Goal: Information Seeking & Learning: Learn about a topic

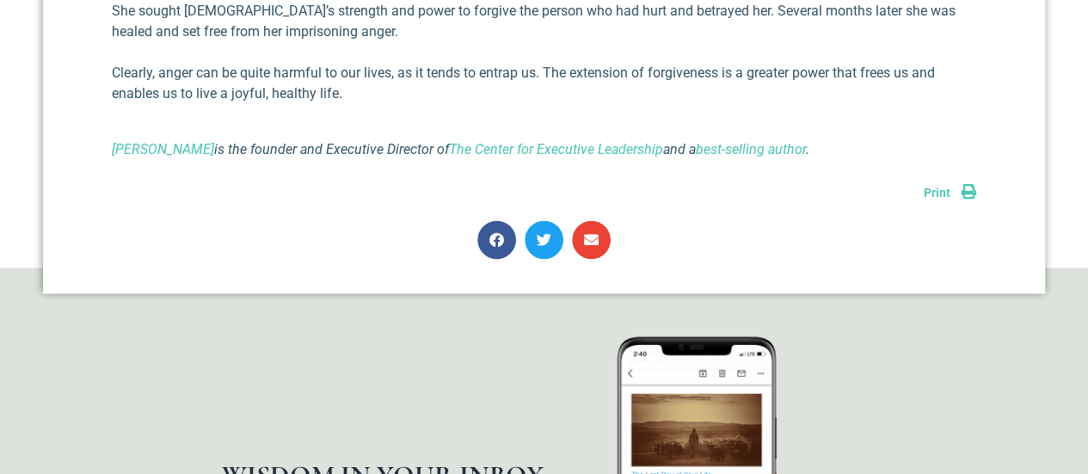
scroll to position [1220, 0]
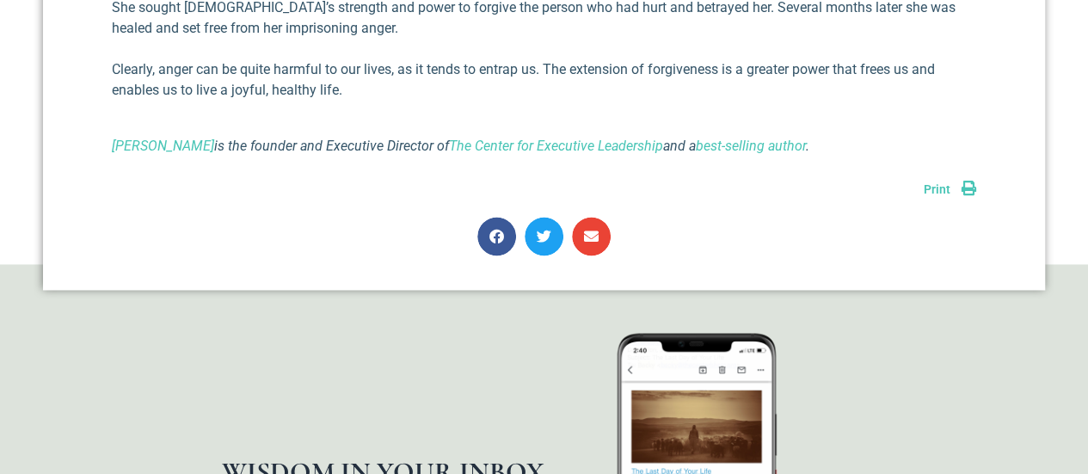
click at [948, 177] on div "Print" at bounding box center [949, 188] width 52 height 22
click at [947, 182] on span "Print" at bounding box center [936, 189] width 27 height 14
click at [598, 217] on span "Share on email" at bounding box center [591, 236] width 39 height 39
click at [592, 229] on icon "Share on email" at bounding box center [591, 236] width 15 height 15
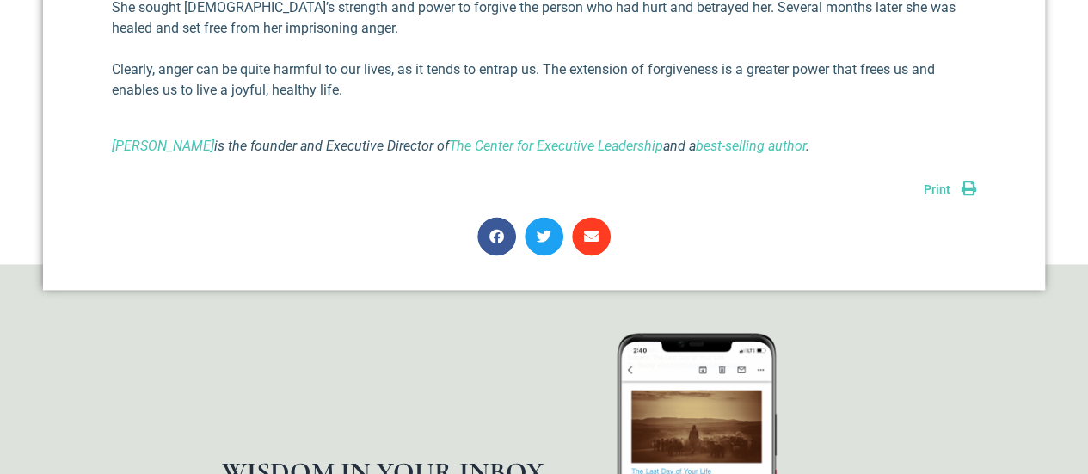
drag, startPoint x: 592, startPoint y: 216, endPoint x: 574, endPoint y: 216, distance: 18.1
click at [574, 217] on span "Share on email" at bounding box center [591, 236] width 39 height 39
click at [596, 229] on icon "Share on email" at bounding box center [591, 236] width 15 height 15
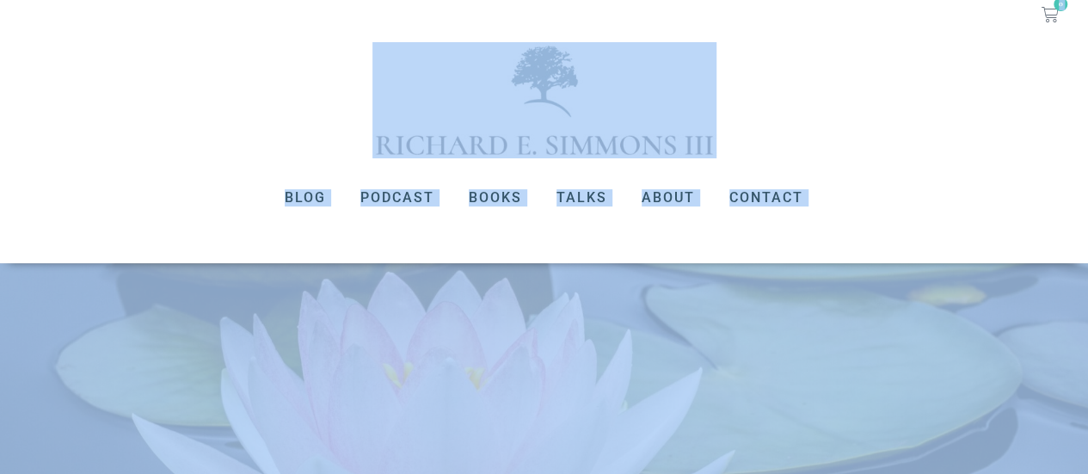
scroll to position [0, 0]
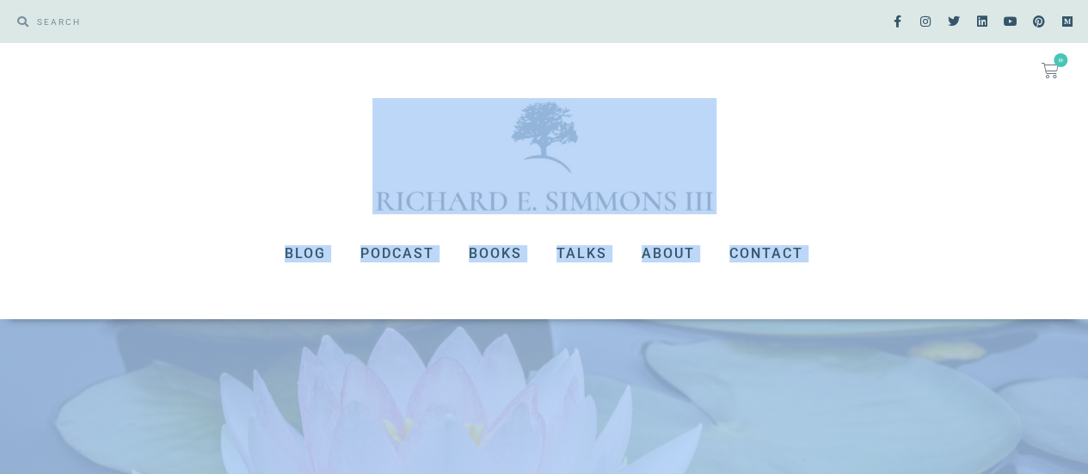
drag, startPoint x: 875, startPoint y: 131, endPoint x: 16, endPoint y: 187, distance: 860.9
copy body "Lore Ipsumdo Sitam Conse Adipi Elitsed Doei Tempori Utlab Etdol Magna Aliquae A…"
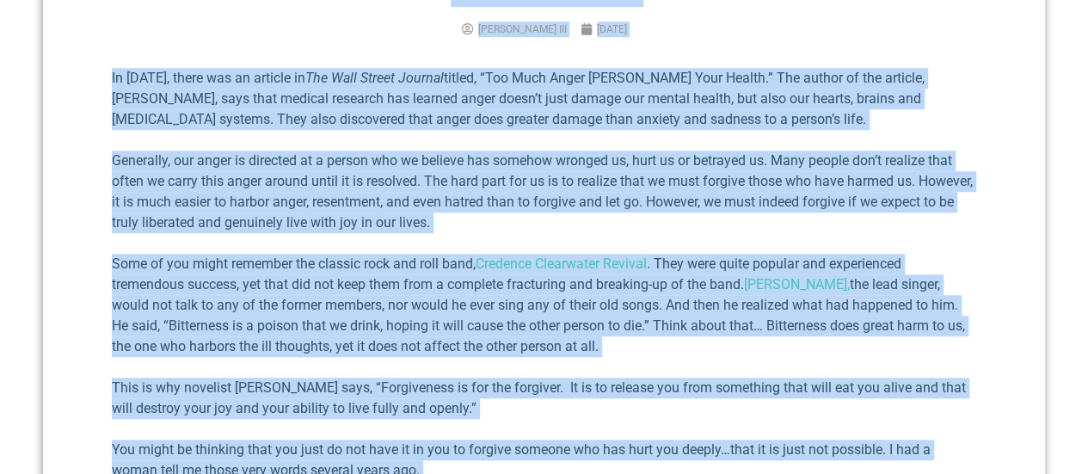
scroll to position [636, 0]
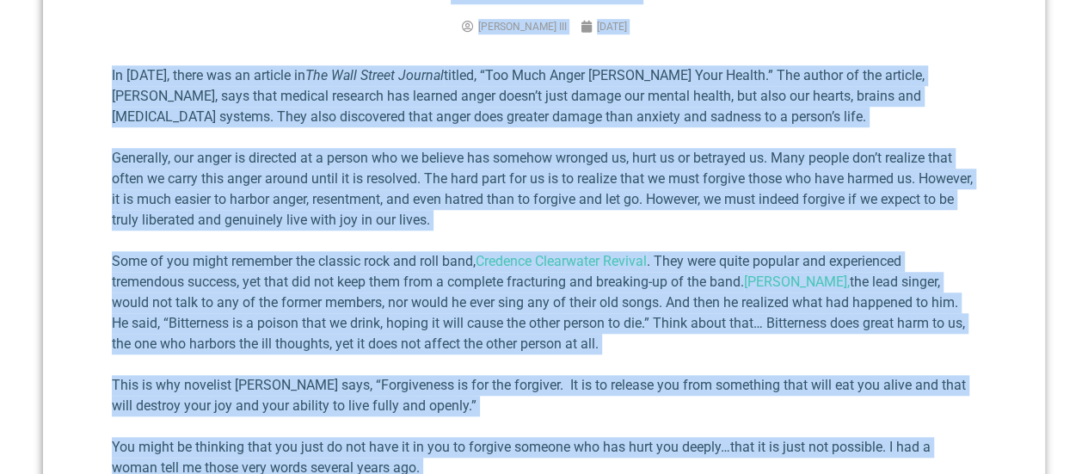
click at [1004, 143] on div "Anger Issues [PERSON_NAME] III [DATE] In [DATE], there was an article in The Wa…" at bounding box center [544, 407] width 1002 height 934
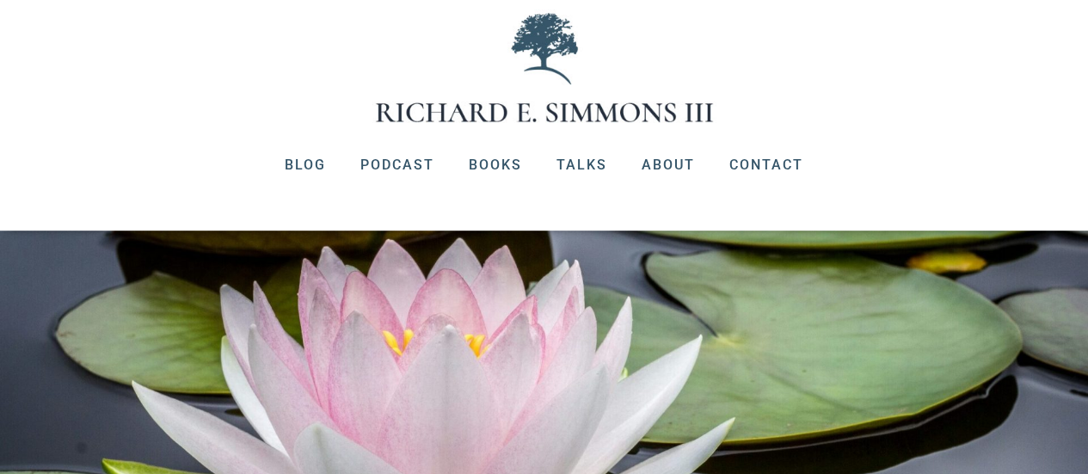
scroll to position [0, 0]
